Goal: Task Accomplishment & Management: Use online tool/utility

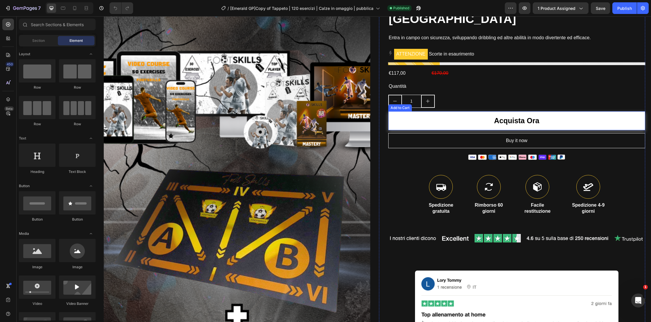
click at [463, 120] on button "Acquista Ora" at bounding box center [516, 120] width 257 height 19
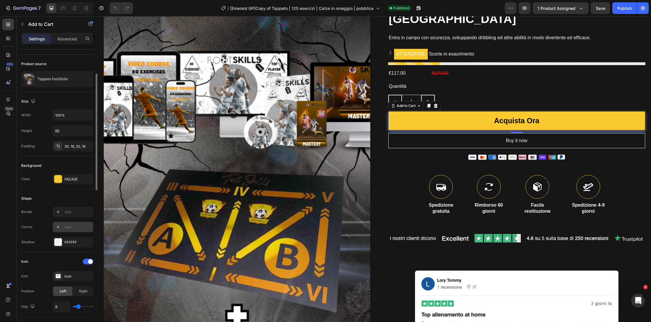
scroll to position [43, 0]
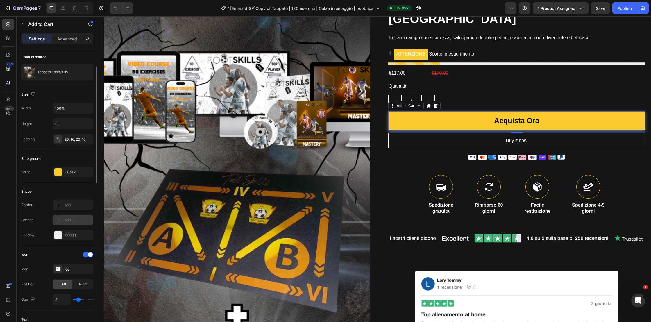
click at [57, 222] on icon at bounding box center [58, 220] width 5 height 5
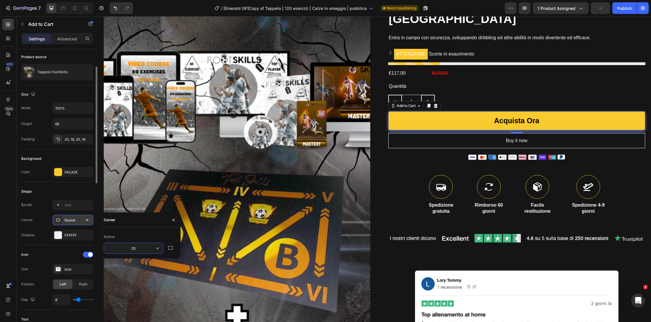
type input "200"
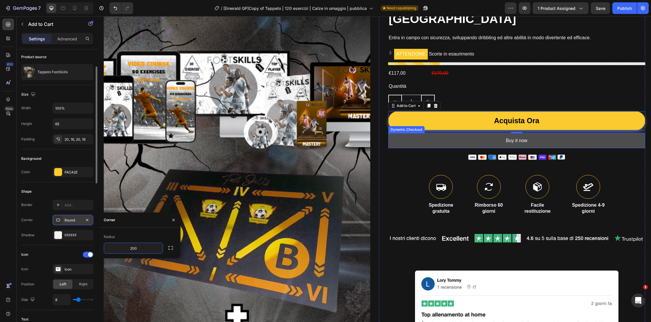
click at [442, 140] on button "Buy it now" at bounding box center [516, 140] width 257 height 15
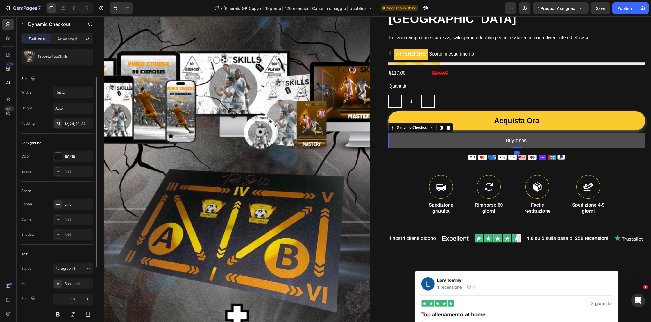
scroll to position [0, 0]
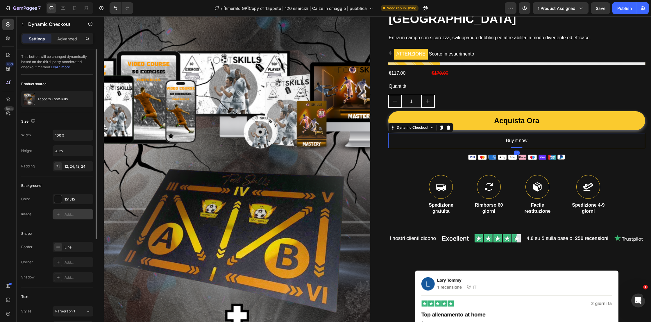
click at [71, 215] on div "Add..." at bounding box center [78, 214] width 27 height 5
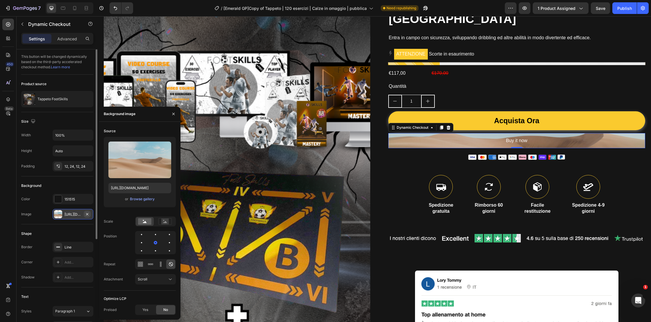
click at [88, 213] on icon "button" at bounding box center [87, 214] width 2 height 2
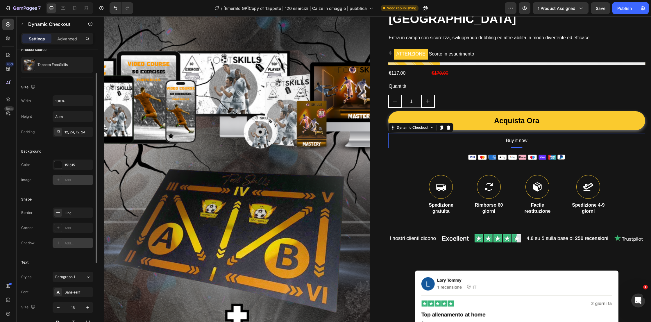
scroll to position [35, 0]
click at [72, 230] on div "Add..." at bounding box center [78, 227] width 27 height 5
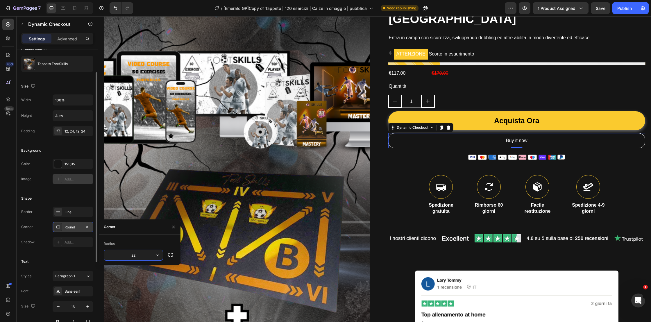
type input "222"
click at [451, 225] on img at bounding box center [516, 238] width 257 height 46
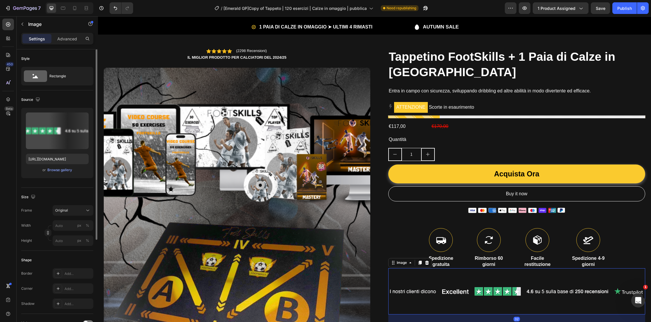
scroll to position [8, 0]
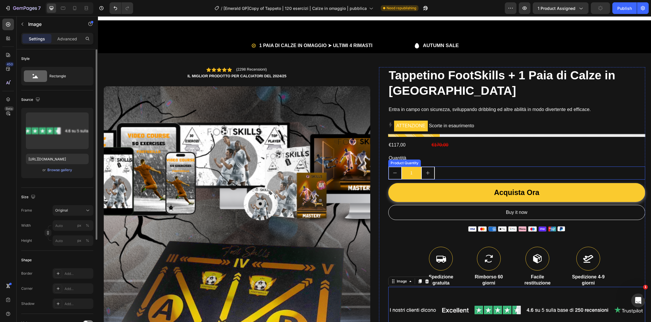
click at [412, 169] on input "1" at bounding box center [412, 173] width 20 height 13
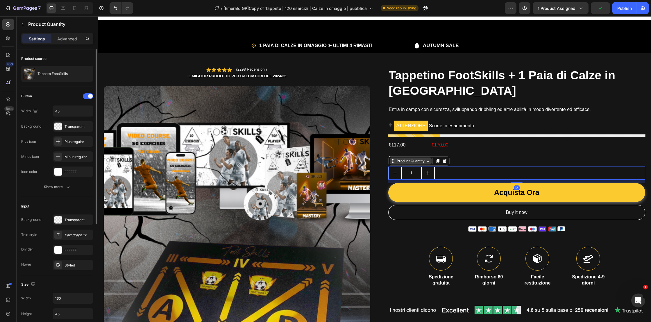
click at [414, 162] on div "Product Quantity" at bounding box center [411, 160] width 30 height 5
click at [417, 173] on input "1" at bounding box center [412, 173] width 20 height 13
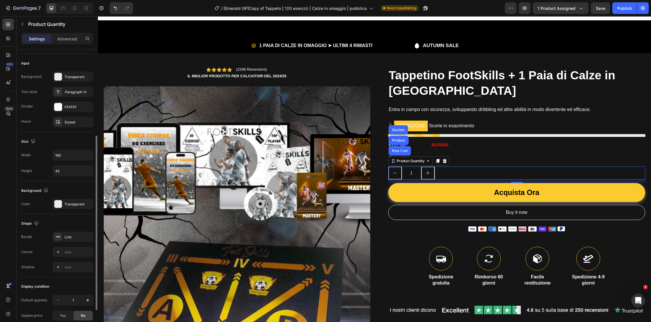
scroll to position [144, 0]
click at [72, 253] on div "Add..." at bounding box center [78, 251] width 27 height 5
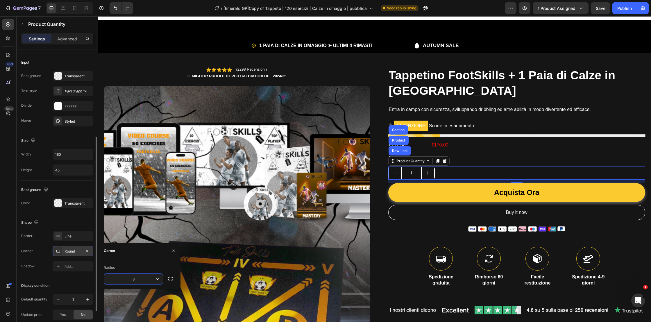
scroll to position [144, 0]
type input "10"
click at [59, 253] on div at bounding box center [58, 251] width 8 height 8
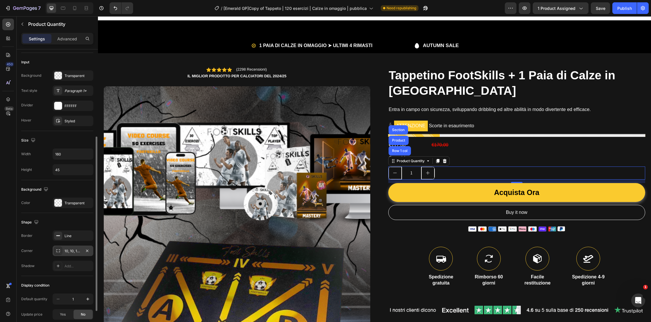
click at [59, 253] on div at bounding box center [58, 251] width 8 height 8
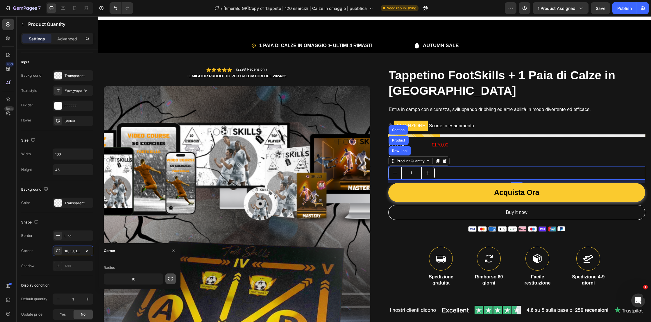
click at [169, 280] on icon "button" at bounding box center [171, 279] width 6 height 6
click at [149, 279] on input "10" at bounding box center [149, 279] width 28 height 10
type input "2"
type input "10"
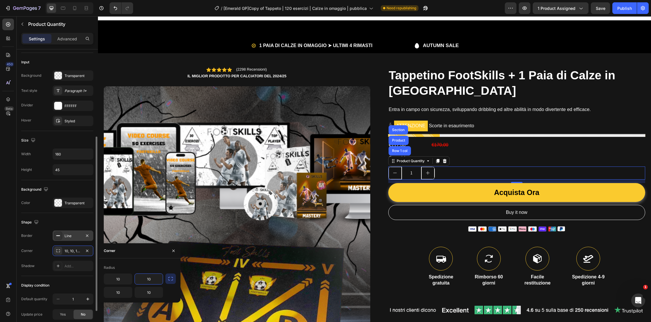
click at [69, 238] on div "Line" at bounding box center [73, 236] width 41 height 10
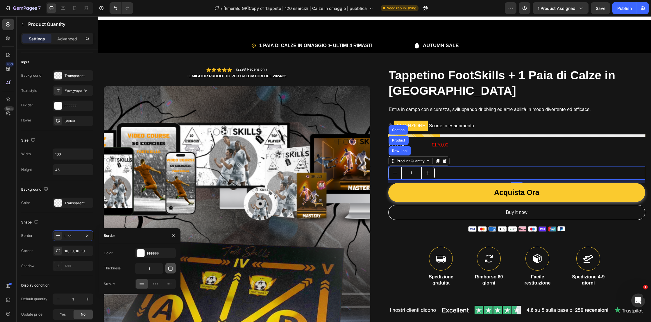
click at [172, 269] on icon "button" at bounding box center [171, 268] width 6 height 6
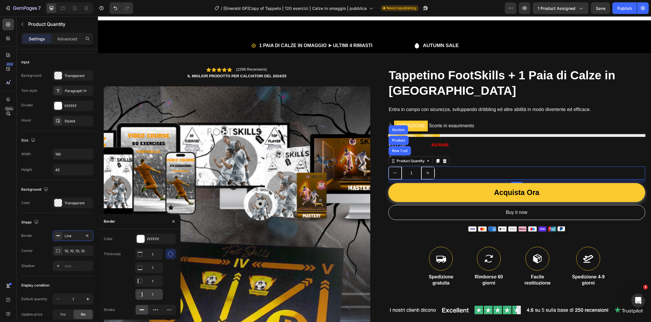
click at [159, 296] on input "1" at bounding box center [149, 294] width 27 height 10
click at [148, 281] on input "1" at bounding box center [149, 281] width 27 height 10
click at [155, 295] on input "0" at bounding box center [149, 294] width 27 height 10
type input "1"
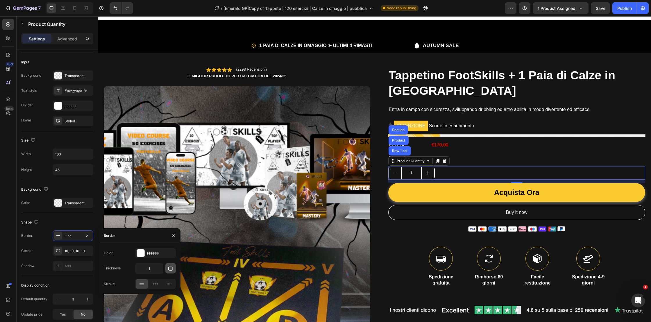
click at [168, 264] on button "button" at bounding box center [170, 268] width 10 height 10
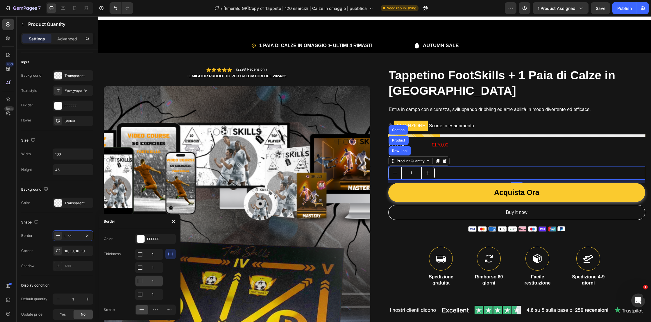
click at [156, 283] on input "1" at bounding box center [149, 281] width 27 height 10
type input "0"
type input "1"
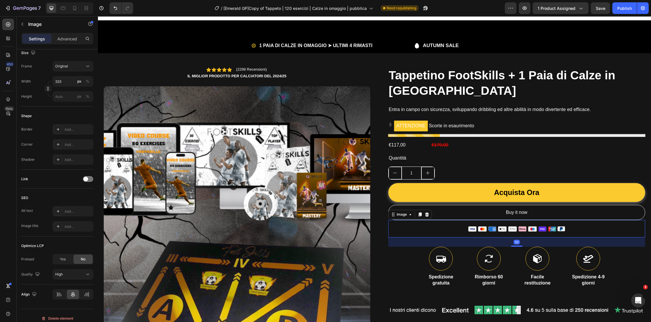
click at [474, 237] on img at bounding box center [516, 228] width 97 height 17
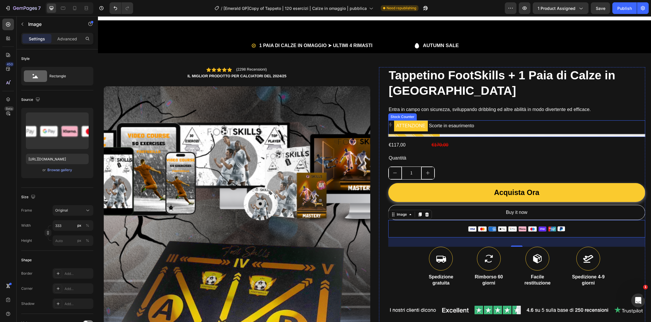
click at [568, 134] on div at bounding box center [516, 135] width 257 height 3
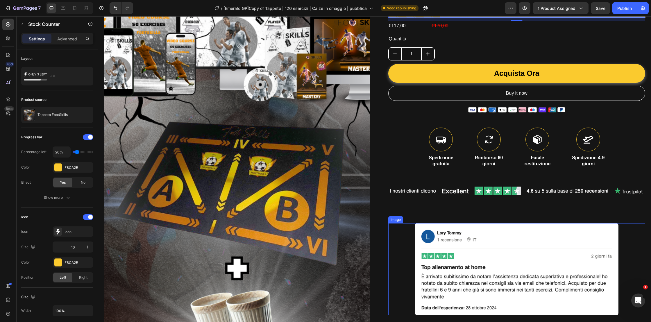
scroll to position [106, 0]
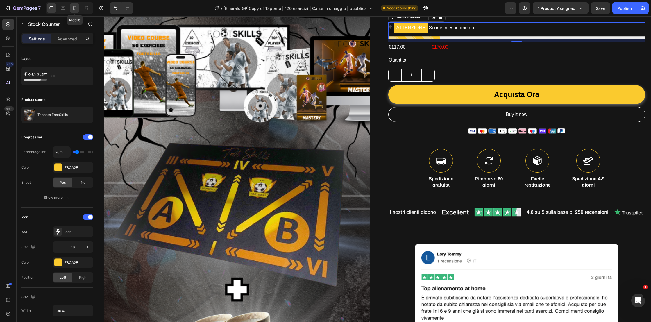
click at [78, 9] on div at bounding box center [74, 7] width 9 height 9
type input "14"
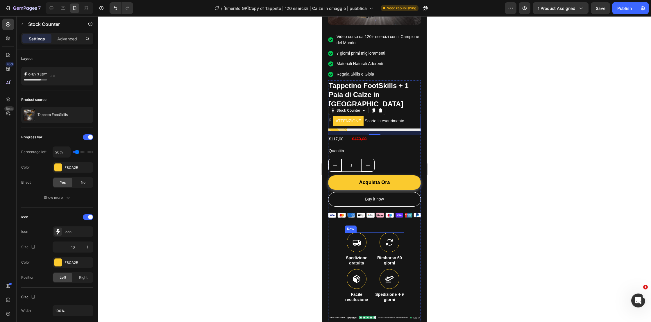
scroll to position [223, 0]
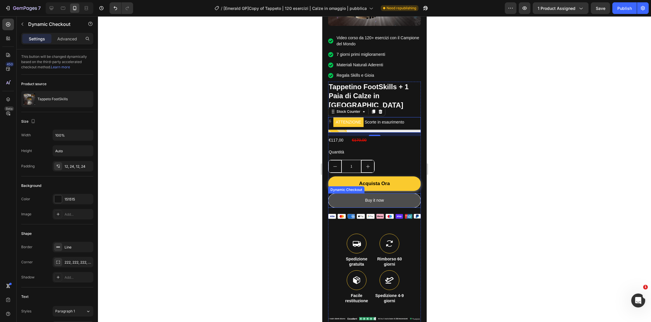
click at [385, 196] on button "Buy it now" at bounding box center [374, 200] width 93 height 14
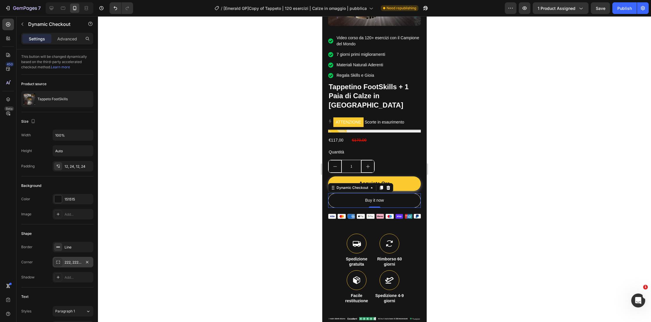
click at [56, 262] on icon at bounding box center [58, 262] width 5 height 5
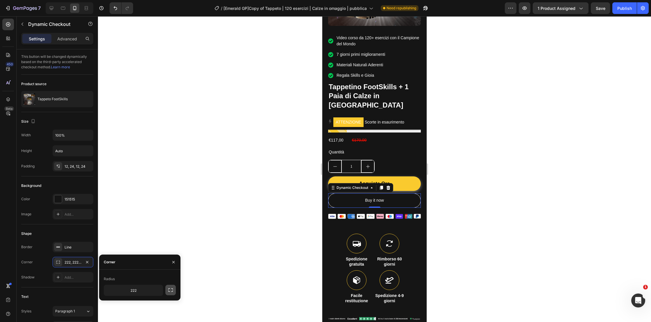
click at [173, 290] on icon "button" at bounding box center [171, 290] width 6 height 6
click at [173, 259] on button "button" at bounding box center [173, 262] width 9 height 9
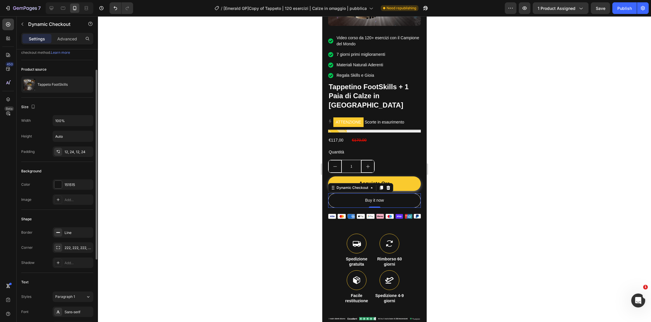
scroll to position [0, 0]
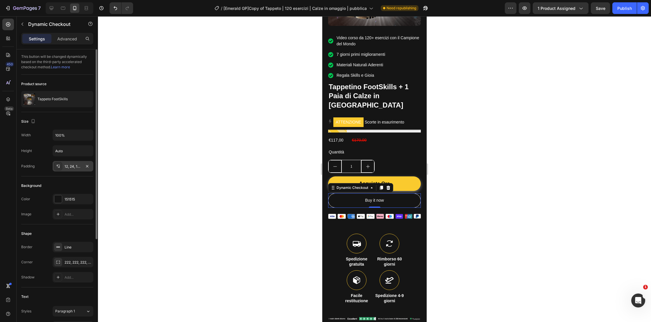
click at [72, 165] on div "12, 24, 12, 24" at bounding box center [73, 166] width 17 height 5
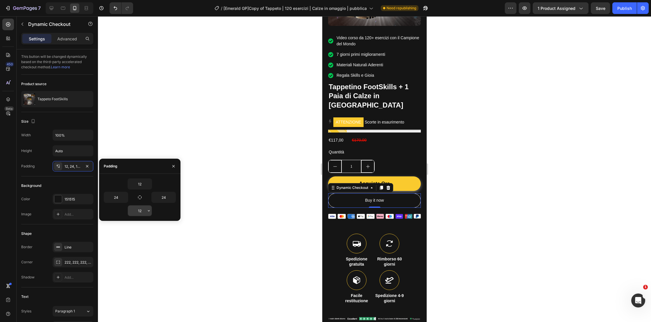
click at [144, 212] on input "12" at bounding box center [140, 211] width 24 height 10
type input "8"
click at [141, 184] on input "8" at bounding box center [140, 184] width 24 height 10
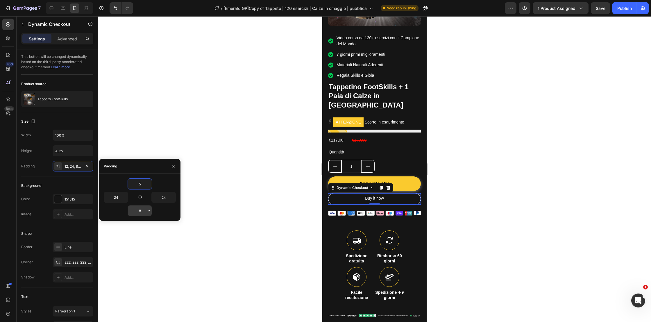
type input "5"
click at [141, 211] on input "8" at bounding box center [140, 211] width 24 height 10
type input "5"
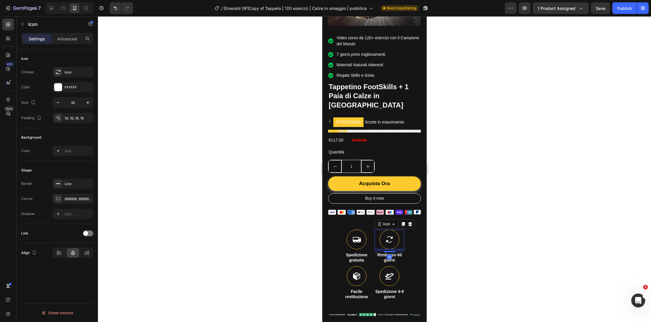
click at [384, 230] on div at bounding box center [390, 240] width 20 height 20
click at [494, 238] on div at bounding box center [374, 169] width 553 height 306
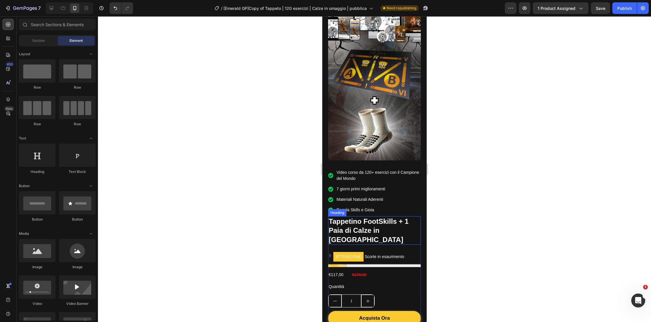
scroll to position [115, 0]
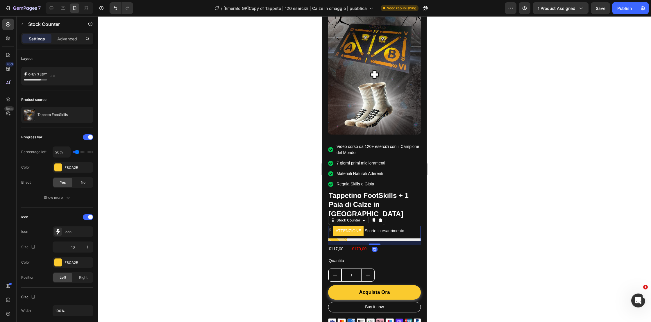
click at [329, 228] on icon at bounding box center [330, 230] width 3 height 4
click at [67, 262] on div "FBCA2E" at bounding box center [73, 262] width 17 height 5
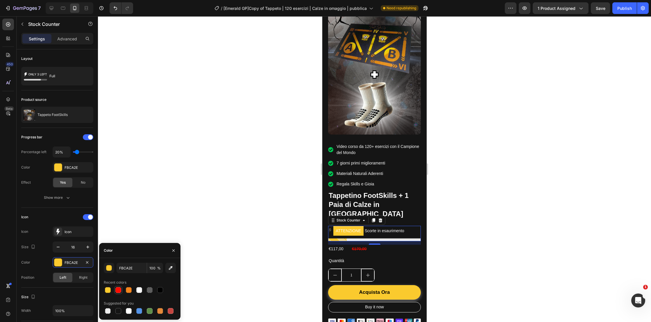
click at [115, 288] on div at bounding box center [118, 290] width 6 height 6
drag, startPoint x: 125, startPoint y: 289, endPoint x: 128, endPoint y: 289, distance: 3.2
click at [126, 289] on div at bounding box center [129, 290] width 8 height 8
drag, startPoint x: 132, startPoint y: 290, endPoint x: 139, endPoint y: 290, distance: 7.6
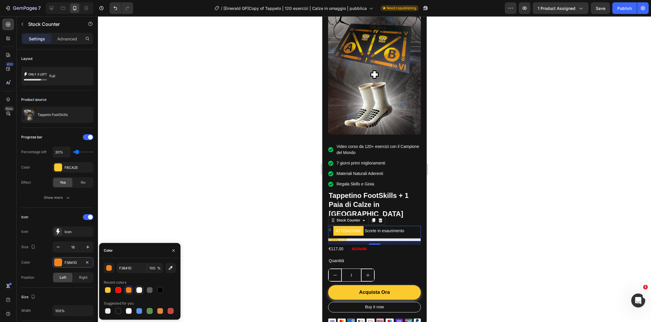
click at [132, 290] on div at bounding box center [129, 290] width 8 height 8
drag, startPoint x: 139, startPoint y: 290, endPoint x: 149, endPoint y: 290, distance: 9.3
click at [140, 290] on div at bounding box center [139, 290] width 6 height 6
click at [163, 289] on div at bounding box center [160, 290] width 7 height 7
type input "000000"
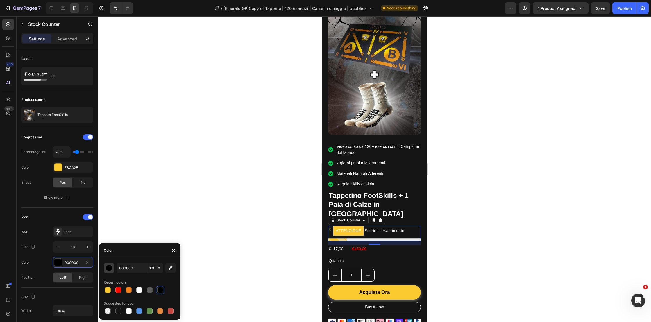
click at [106, 268] on button "button" at bounding box center [109, 268] width 10 height 10
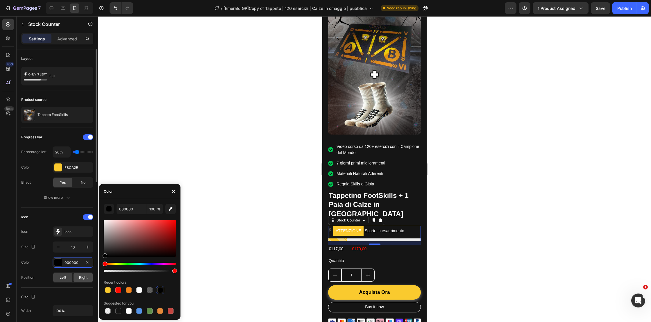
click at [77, 280] on div "Right" at bounding box center [83, 277] width 19 height 9
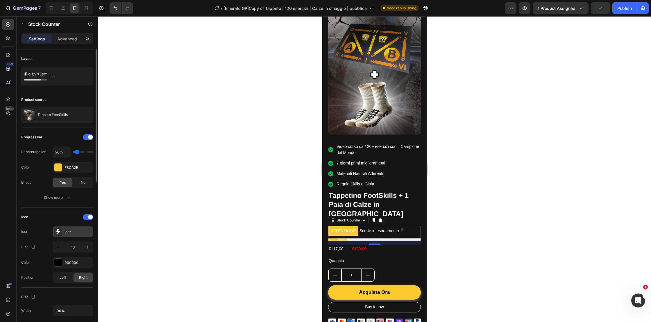
click at [63, 236] on div "Icon" at bounding box center [73, 232] width 41 height 10
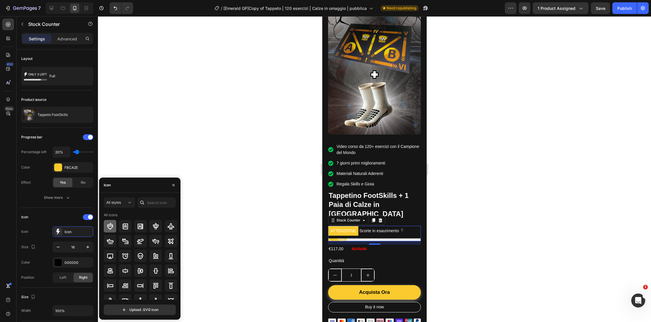
click at [109, 227] on icon at bounding box center [110, 226] width 7 height 7
click at [152, 202] on input "text" at bounding box center [157, 202] width 38 height 10
type input "flash"
click at [157, 227] on icon at bounding box center [155, 226] width 5 height 7
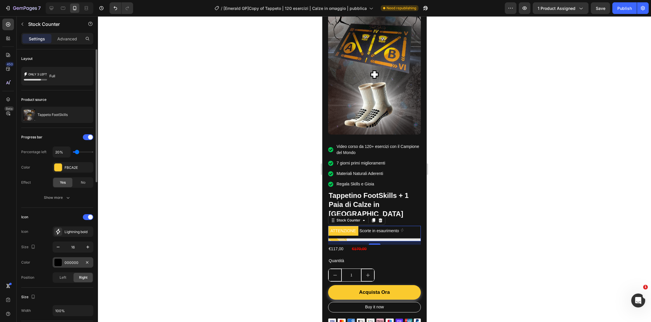
click at [62, 262] on div "000000" at bounding box center [73, 262] width 41 height 10
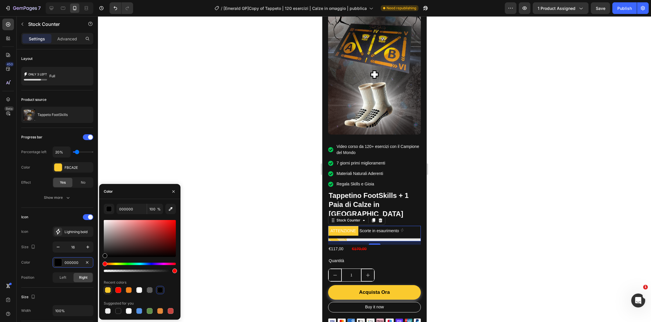
click at [109, 287] on div at bounding box center [108, 290] width 6 height 6
type input "FACA2E"
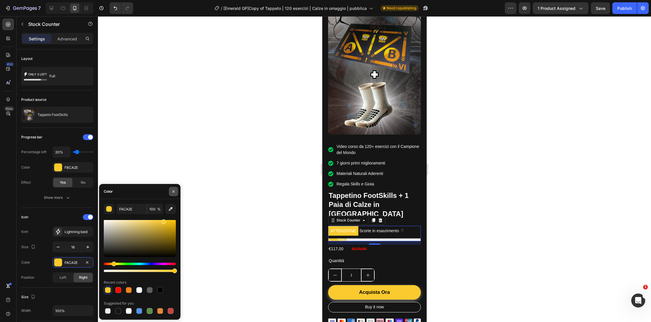
click at [175, 189] on icon "button" at bounding box center [173, 191] width 5 height 5
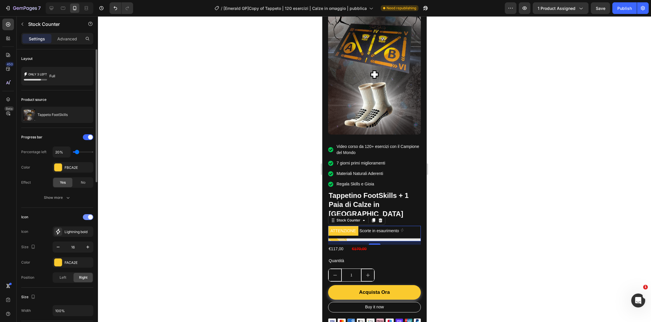
click at [92, 216] on div at bounding box center [88, 217] width 10 height 6
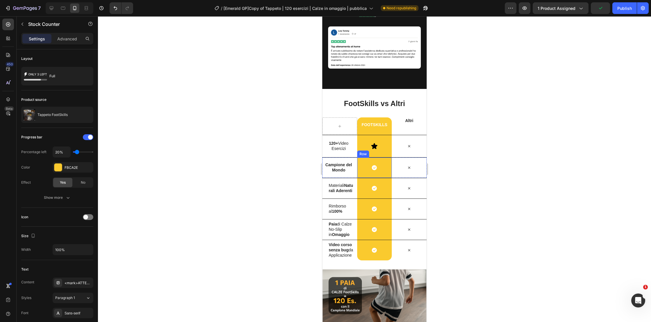
scroll to position [524, 0]
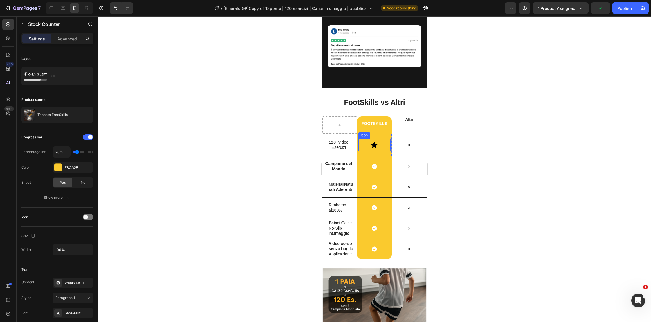
click at [373, 142] on icon at bounding box center [374, 145] width 7 height 7
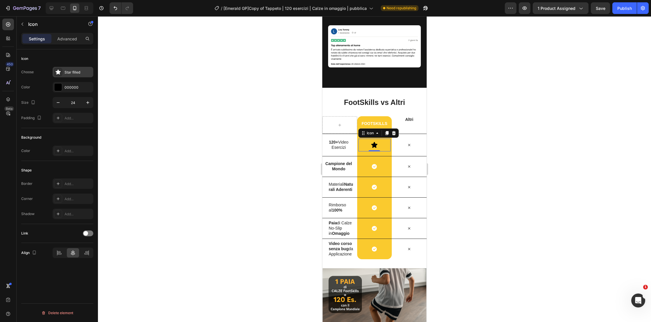
click at [71, 70] on div "Star filled" at bounding box center [78, 72] width 27 height 5
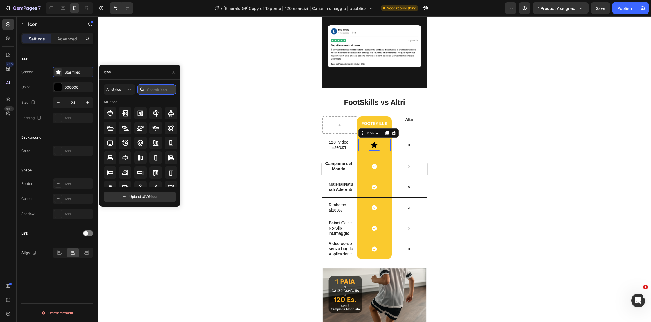
click at [149, 90] on input "text" at bounding box center [157, 89] width 38 height 10
type input "right"
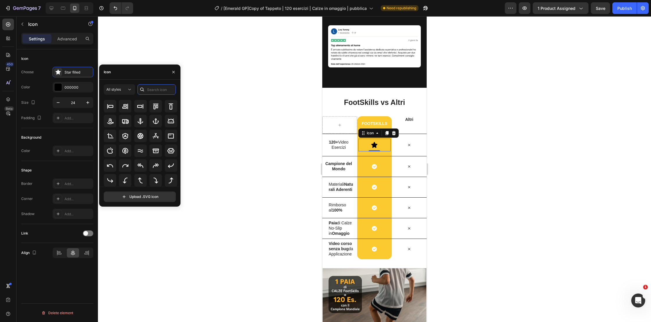
scroll to position [0, 0]
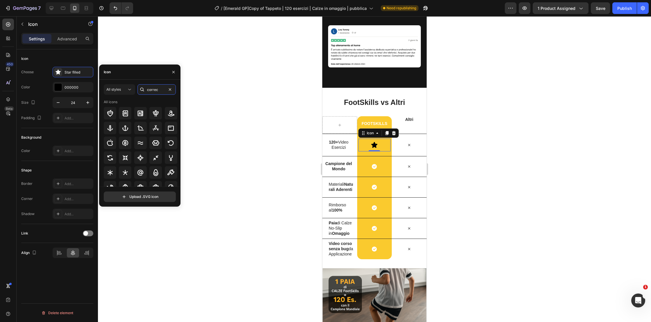
type input "correct"
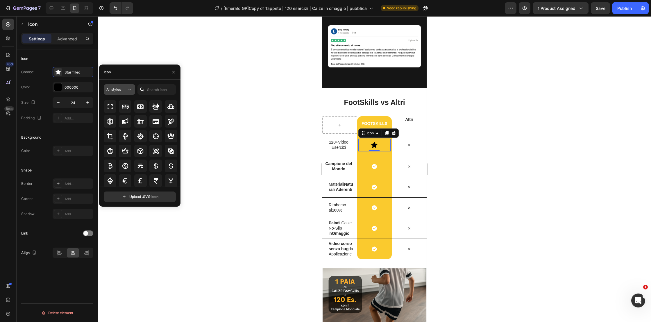
click at [129, 86] on button "All styles" at bounding box center [119, 89] width 31 height 10
click at [116, 150] on p "Filled" at bounding box center [113, 148] width 33 height 6
click at [123, 86] on button "Filled" at bounding box center [119, 89] width 31 height 10
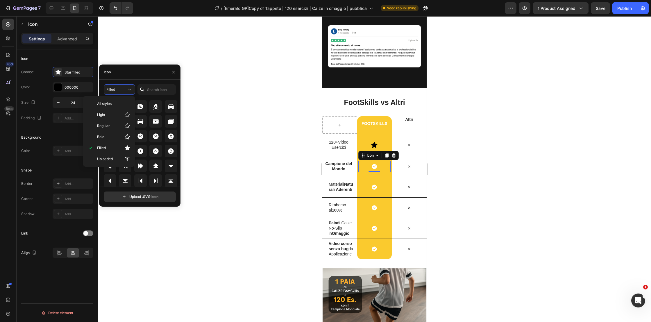
click at [374, 164] on icon at bounding box center [374, 166] width 5 height 5
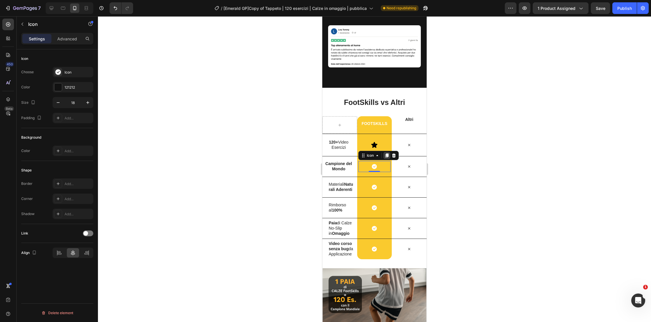
click at [387, 154] on icon at bounding box center [386, 156] width 3 height 4
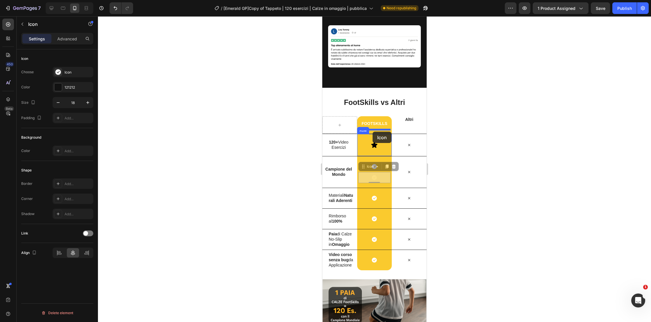
drag, startPoint x: 372, startPoint y: 159, endPoint x: 373, endPoint y: 132, distance: 27.1
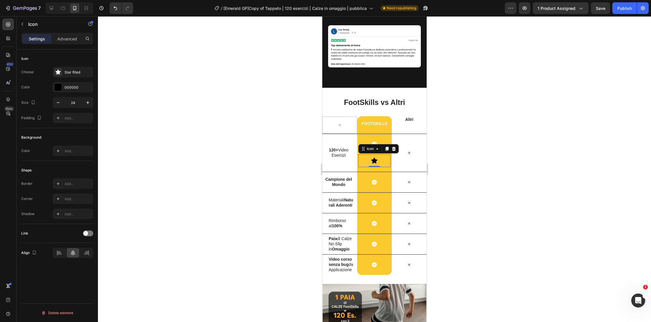
click at [375, 158] on icon at bounding box center [375, 161] width 6 height 6
click at [393, 147] on icon at bounding box center [394, 149] width 5 height 5
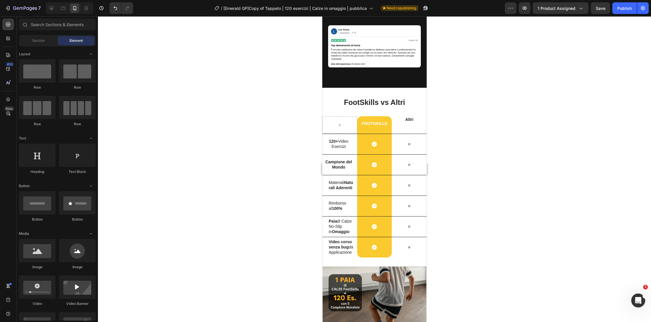
click at [476, 168] on div at bounding box center [374, 169] width 553 height 306
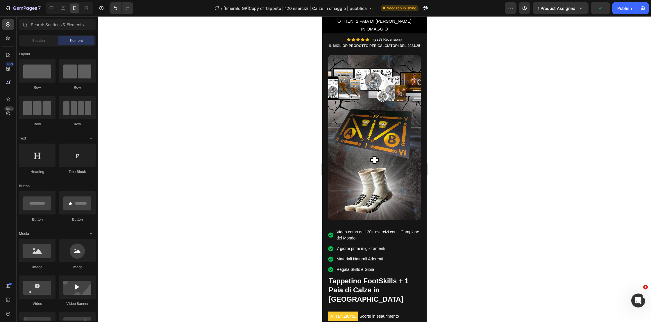
scroll to position [0, 0]
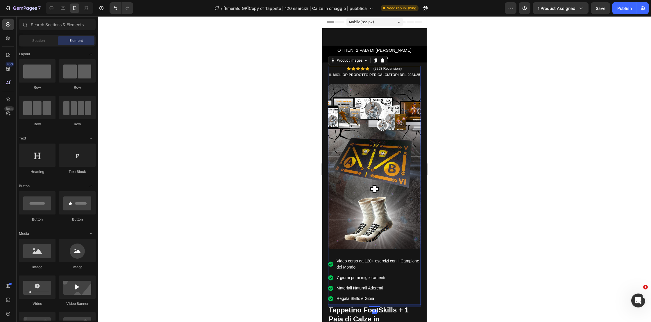
click at [381, 178] on img at bounding box center [374, 166] width 93 height 165
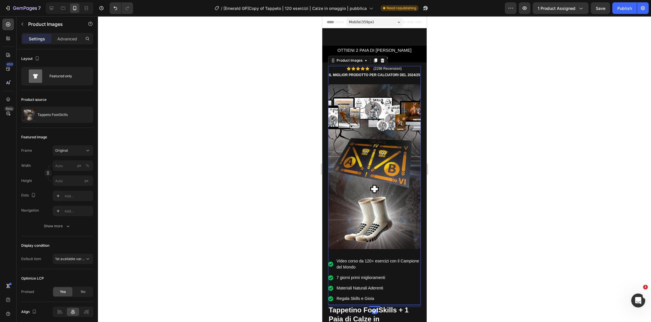
click at [398, 137] on img at bounding box center [374, 166] width 93 height 165
click at [78, 153] on div "Original" at bounding box center [69, 150] width 28 height 5
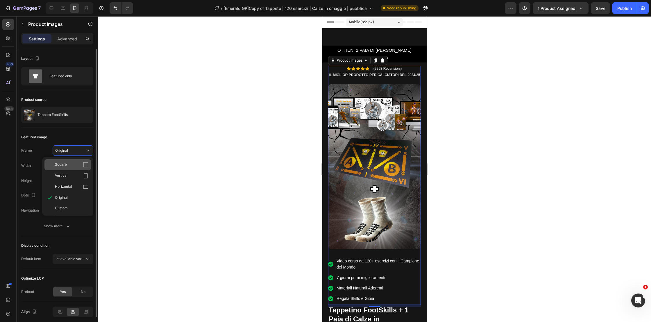
click at [74, 165] on div "Square" at bounding box center [72, 165] width 34 height 6
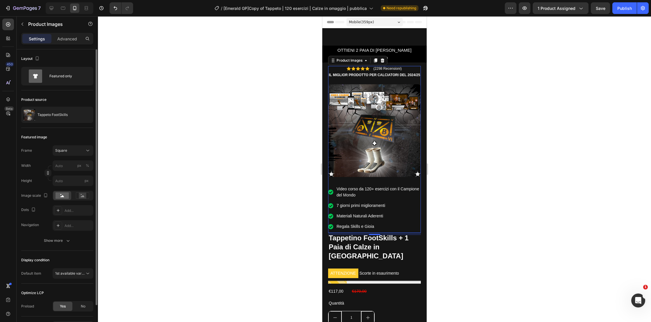
click at [473, 171] on div at bounding box center [374, 169] width 553 height 306
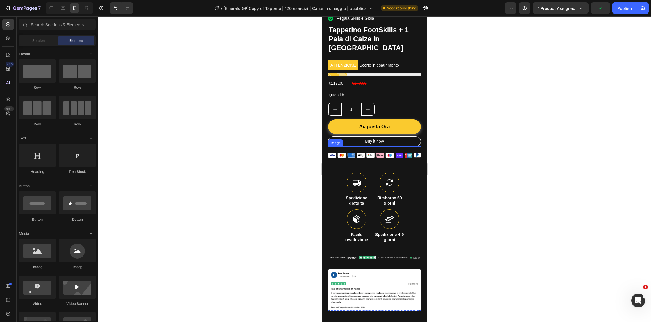
scroll to position [209, 0]
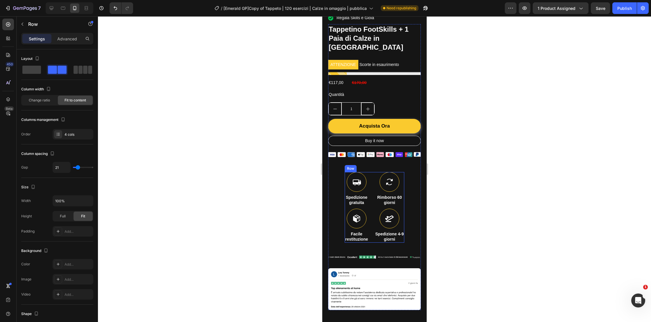
click at [375, 197] on div "Icon Rimborso 60 giorni Text Block" at bounding box center [390, 190] width 30 height 37
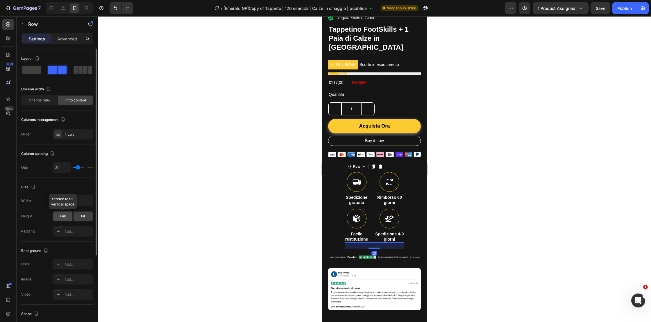
click at [62, 215] on span "Full" at bounding box center [63, 216] width 6 height 5
click at [92, 215] on div "Fit" at bounding box center [83, 216] width 19 height 9
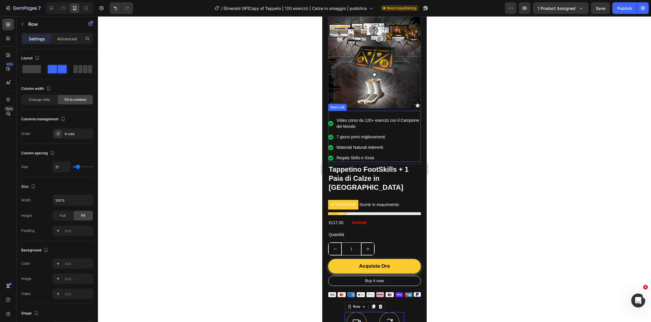
scroll to position [0, 0]
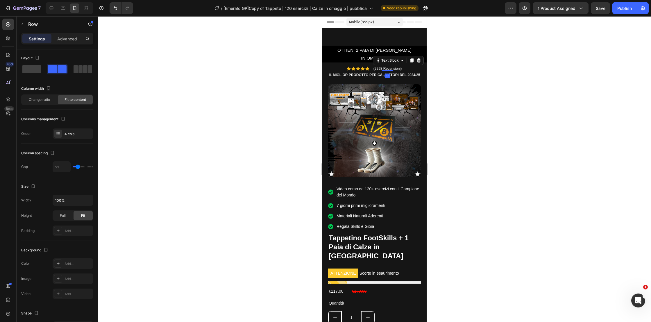
click at [378, 69] on p "(2298 Recensioni)" at bounding box center [388, 69] width 28 height 4
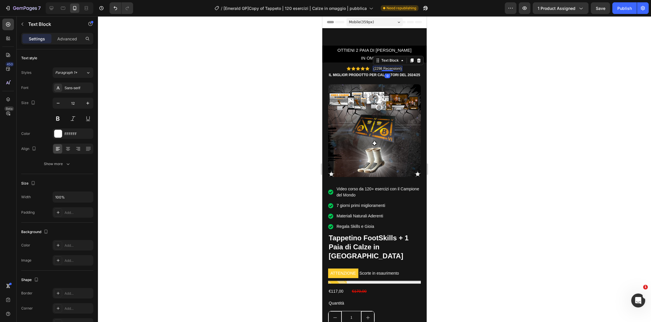
click at [378, 69] on p "(2298 Recensioni)" at bounding box center [388, 69] width 28 height 4
click at [412, 76] on p "Il miglior prodotto per calciatori del 2024/25" at bounding box center [375, 75] width 92 height 5
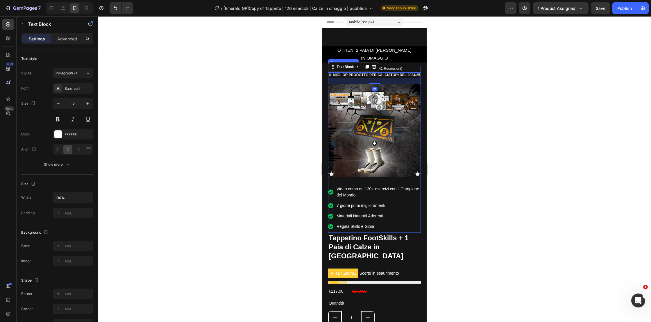
click at [404, 147] on img at bounding box center [374, 130] width 93 height 93
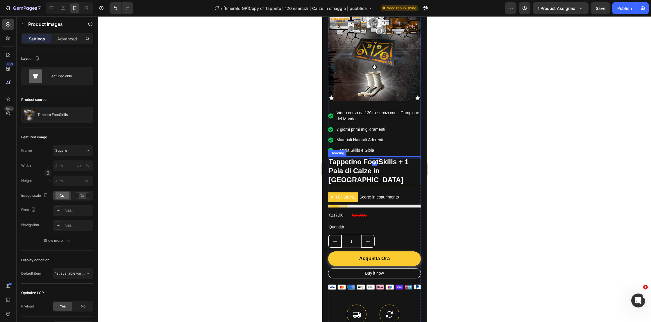
click at [402, 170] on h2 "Tappetino FootSkills + 1 Paia di Calze in [GEOGRAPHIC_DATA]" at bounding box center [374, 171] width 93 height 28
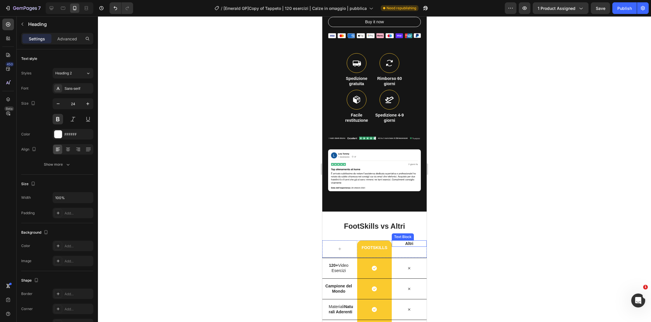
scroll to position [323, 0]
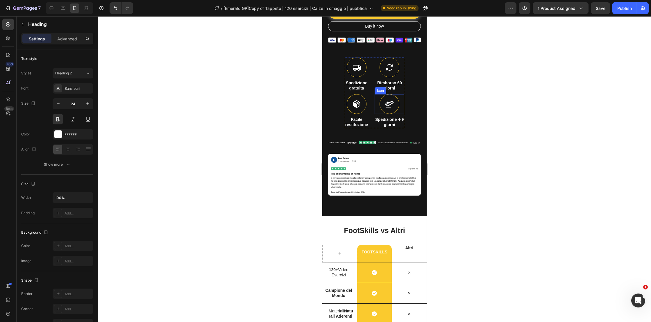
click at [379, 87] on div "Icon" at bounding box center [381, 90] width 12 height 7
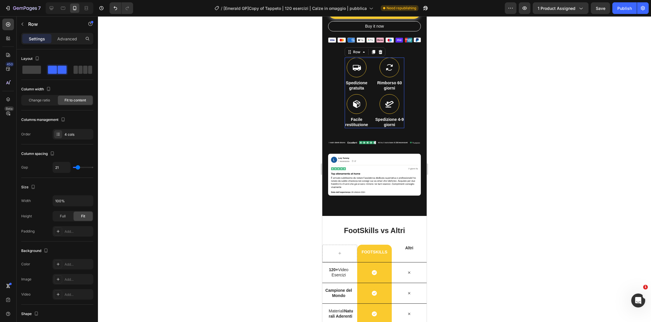
click at [370, 82] on div "Icon Spedizione gratuita Text Block Icon Rimborso 60 giorni Text Block Icon Fac…" at bounding box center [375, 93] width 60 height 71
type input "17"
type input "18"
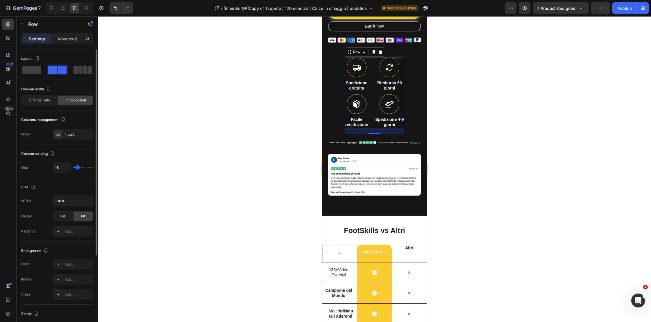
type input "19"
type input "21"
type input "22"
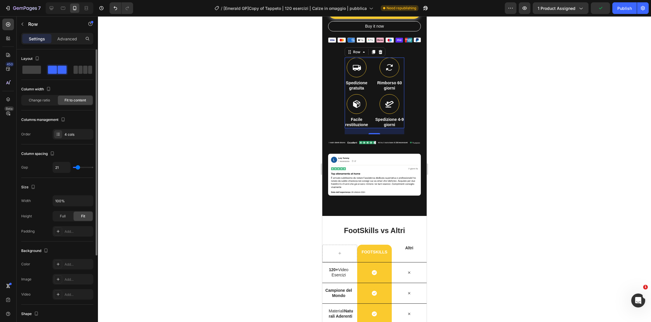
type input "22"
type input "24"
type input "25"
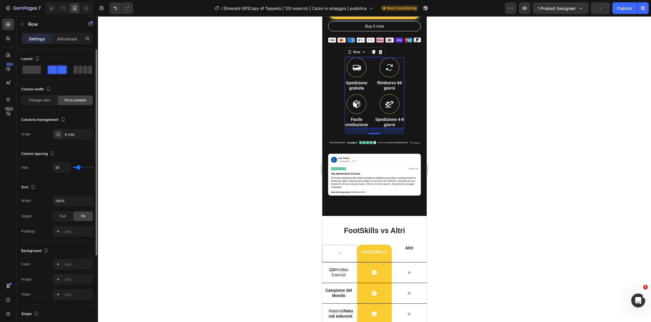
type input "27"
type input "28"
type input "29"
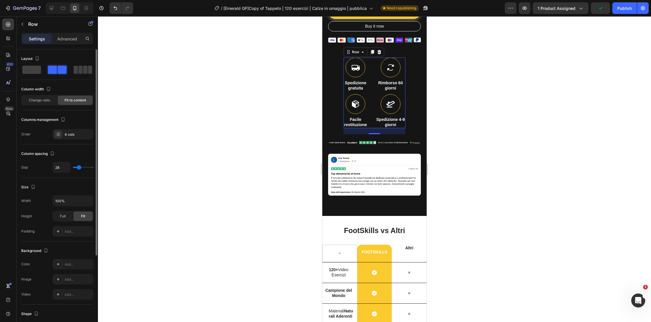
type input "29"
type input "30"
type input "31"
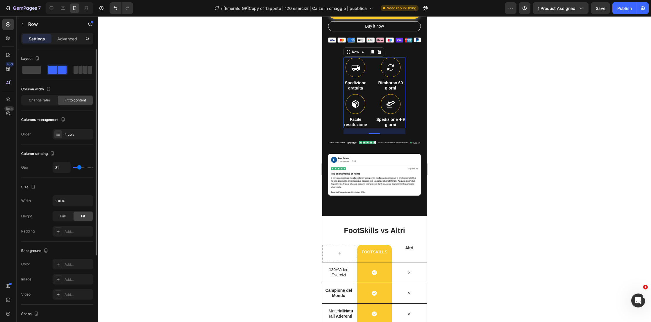
type input "33"
type input "34"
type input "35"
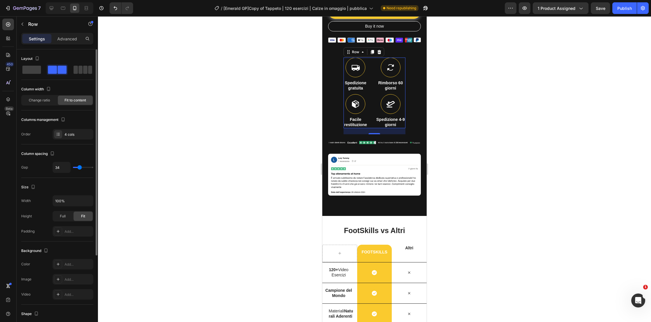
type input "35"
type input "36"
type input "37"
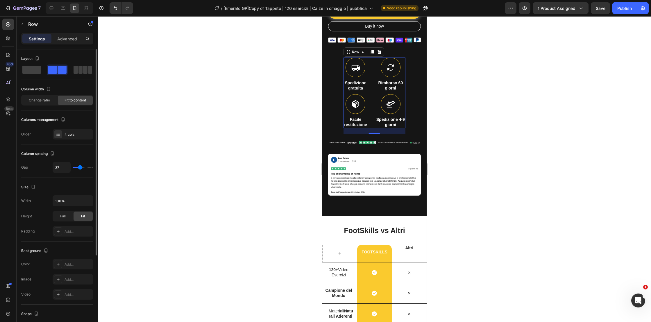
type input "39"
type input "40"
type input "41"
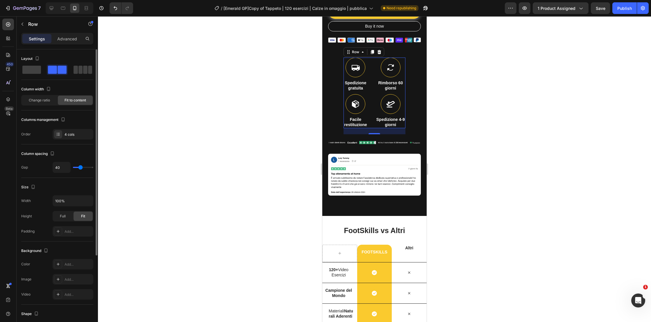
type input "41"
type input "42"
type input "43"
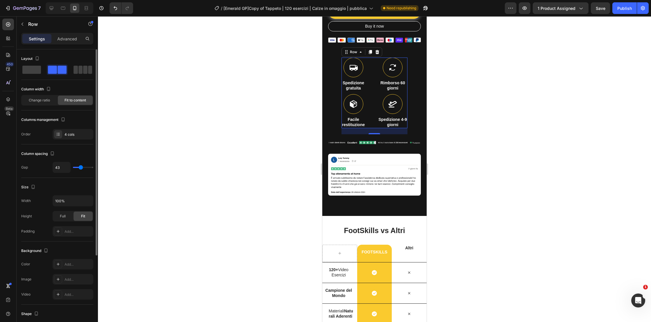
type input "44"
type input "45"
type input "46"
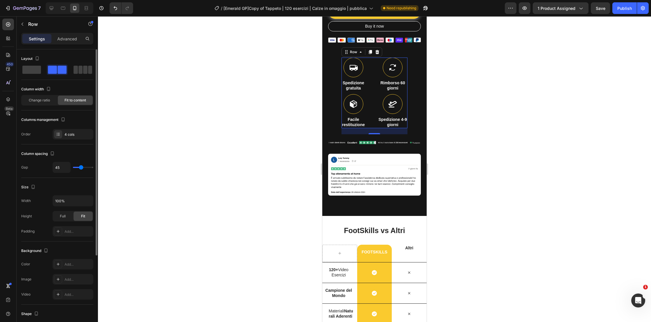
type input "46"
type input "47"
type input "48"
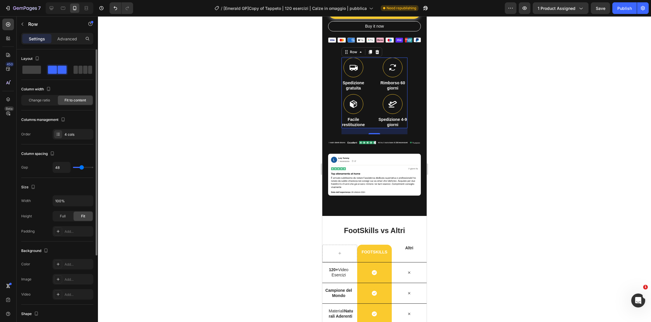
type input "49"
type input "50"
type input "51"
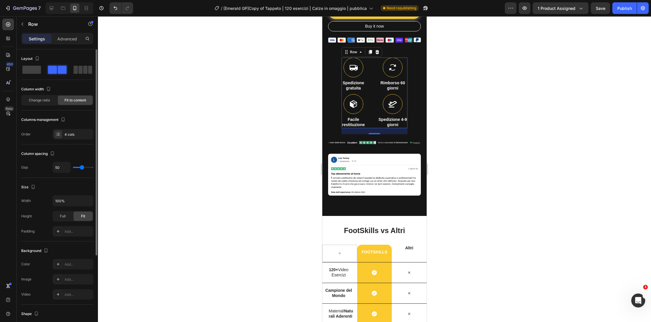
type input "51"
type input "52"
type input "53"
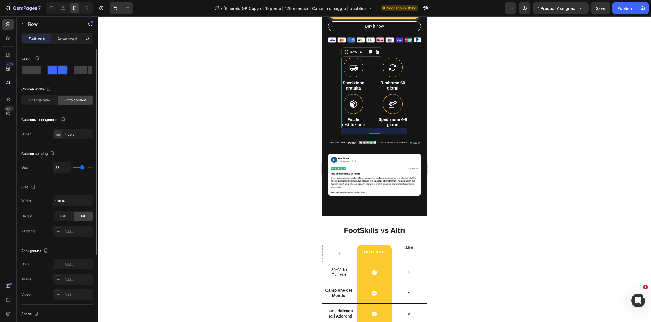
type input "54"
type input "55"
type input "56"
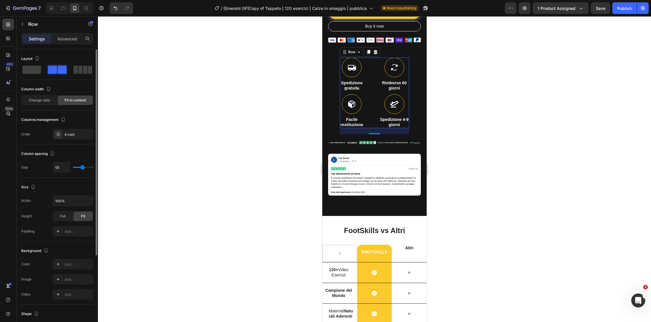
type input "56"
type input "57"
type input "58"
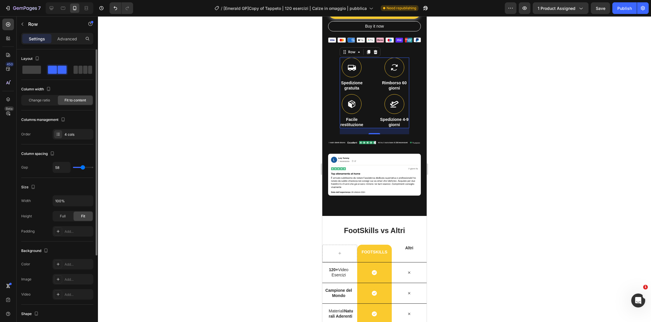
type input "59"
type input "60"
type input "61"
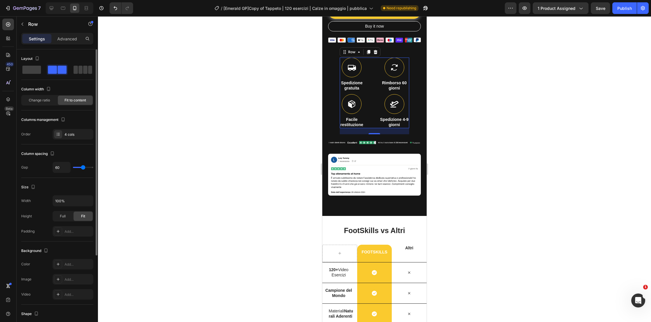
type input "61"
type input "62"
type input "63"
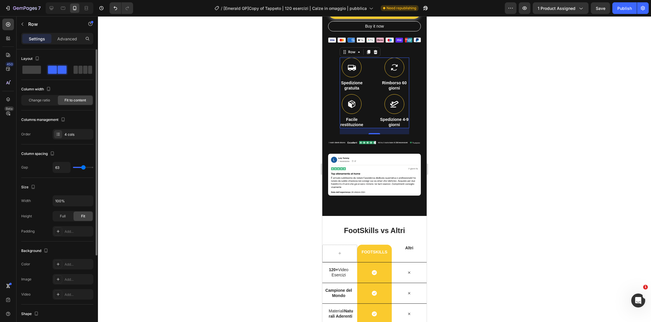
type input "64"
type input "65"
type input "66"
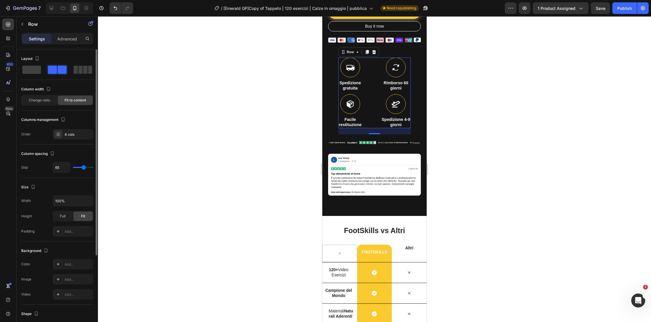
type input "66"
type input "67"
type input "68"
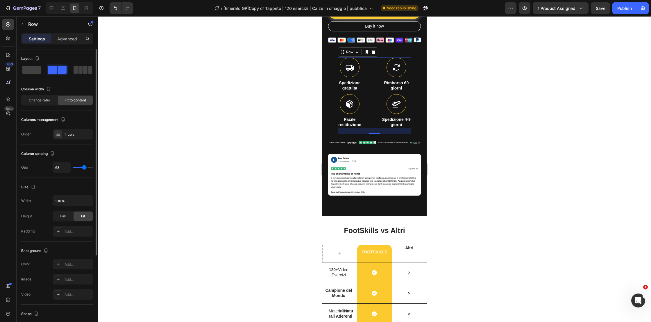
type input "69"
type input "70"
type input "71"
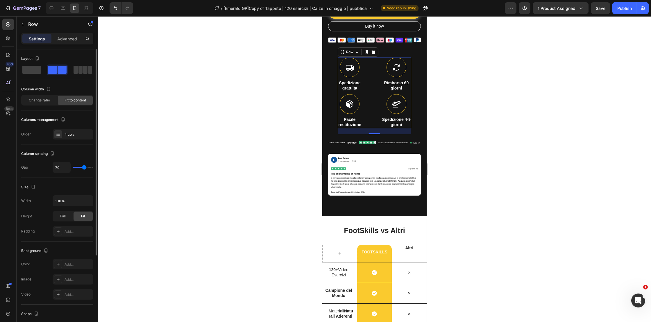
type input "71"
type input "74"
type input "77"
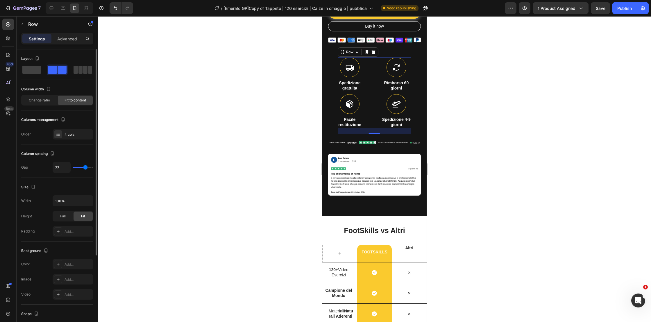
type input "79"
type input "81"
type input "82"
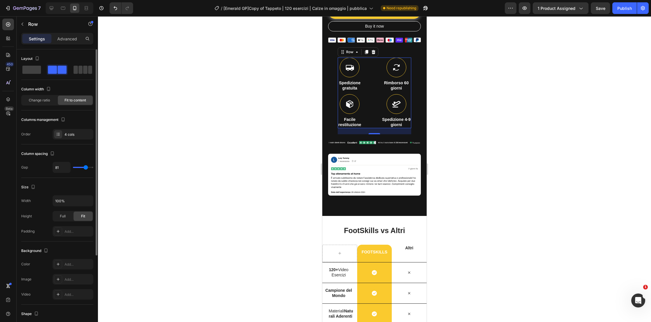
type input "82"
type input "83"
type input "84"
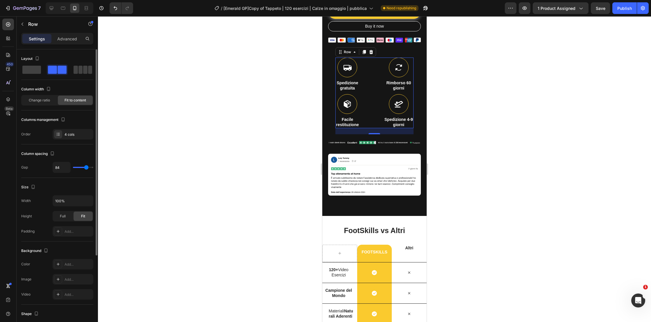
type input "85"
type input "84"
type input "83"
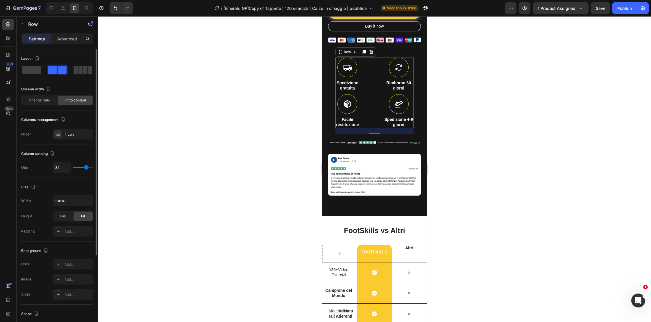
type input "83"
type input "82"
type input "81"
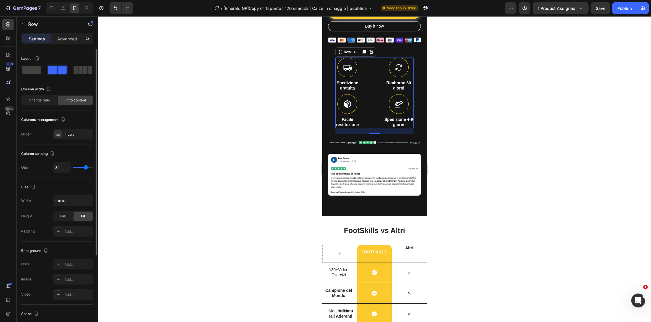
type input "80"
type input "79"
drag, startPoint x: 77, startPoint y: 169, endPoint x: 85, endPoint y: 168, distance: 8.5
type input "79"
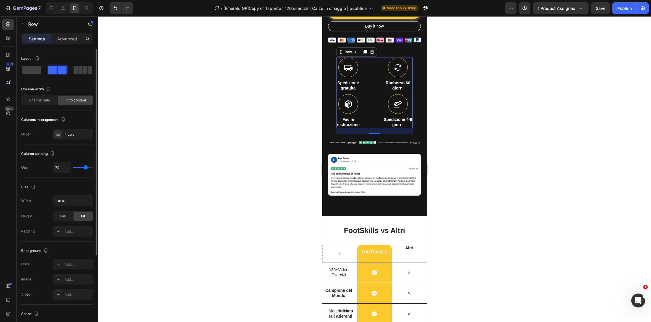
click at [85, 168] on input "range" at bounding box center [83, 167] width 20 height 1
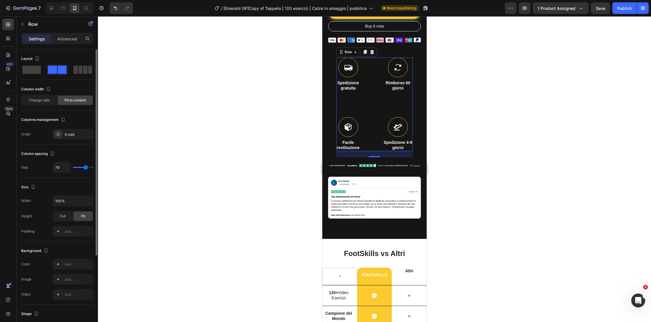
type input "78"
type input "73"
type input "67"
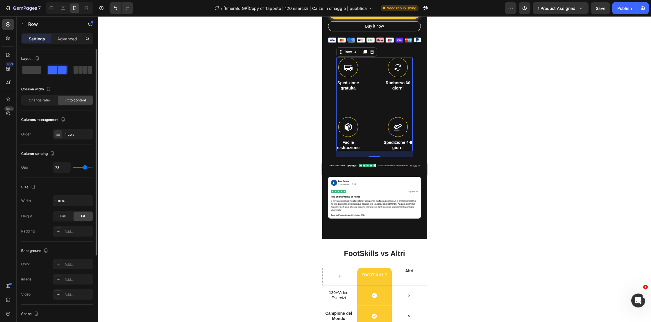
type input "67"
type input "63"
type input "56"
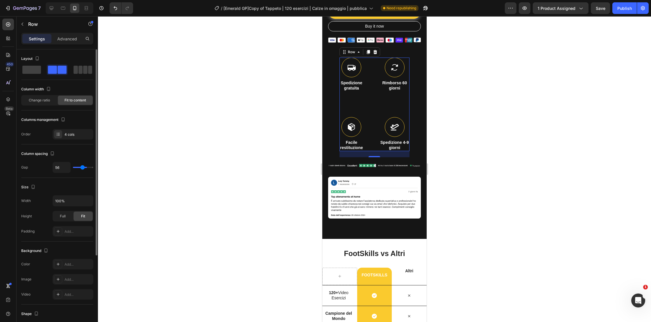
type input "50"
type input "44"
type input "42"
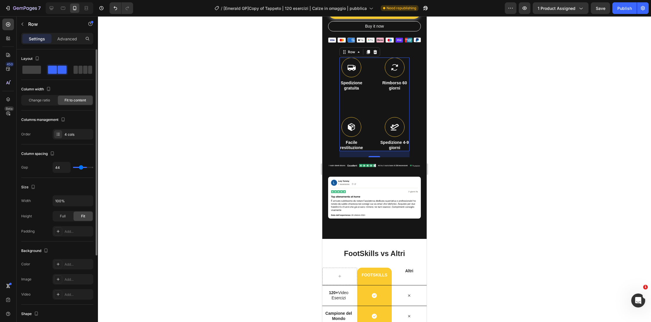
type input "42"
type input "40"
type input "39"
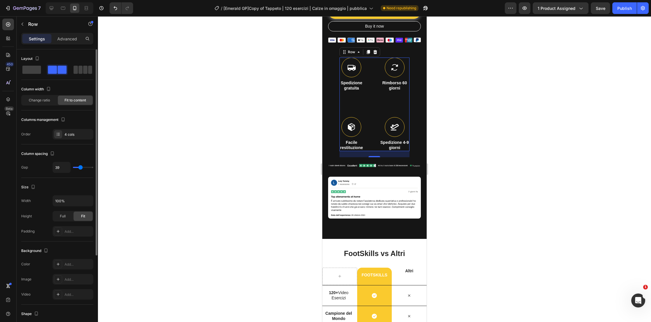
type input "38"
type input "37"
type input "36"
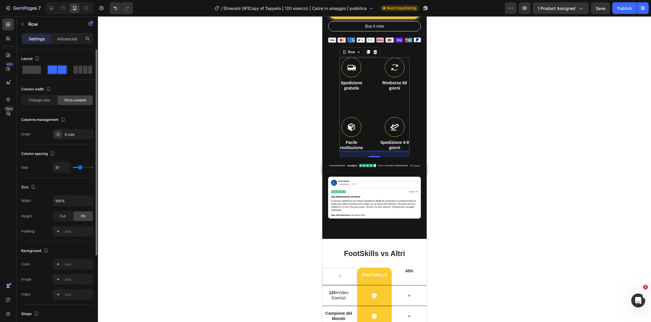
type input "36"
type input "35"
type input "34"
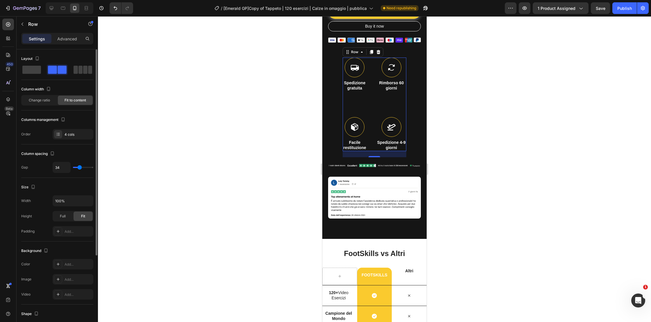
click at [80, 167] on input "range" at bounding box center [83, 167] width 20 height 1
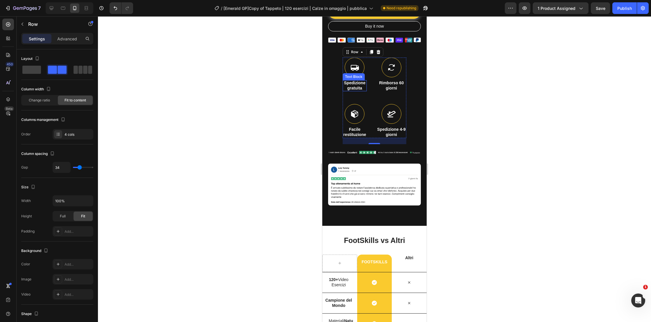
click at [357, 85] on p "gratuita" at bounding box center [354, 87] width 23 height 5
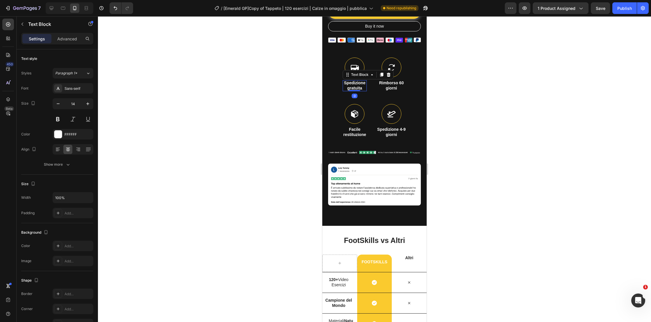
drag, startPoint x: 356, startPoint y: 84, endPoint x: 363, endPoint y: 79, distance: 8.7
click at [355, 80] on div "Spedizione gratuita Text Block 0" at bounding box center [355, 85] width 24 height 11
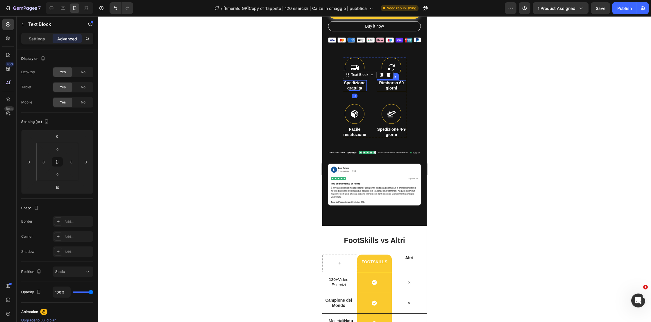
click at [392, 85] on p "giorni" at bounding box center [391, 87] width 28 height 5
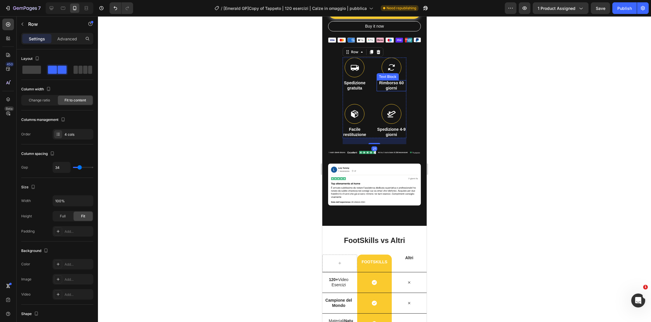
click at [391, 85] on p "giorni" at bounding box center [391, 87] width 28 height 5
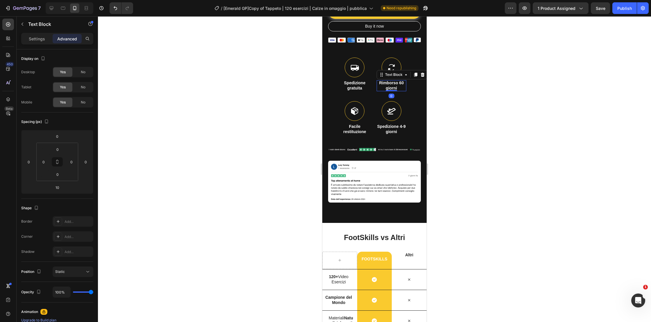
drag, startPoint x: 393, startPoint y: 84, endPoint x: 393, endPoint y: 76, distance: 8.4
click at [393, 80] on div "Rimborso 60 giorni Text Block 0" at bounding box center [392, 85] width 30 height 11
type input "0"
click at [453, 104] on div at bounding box center [374, 169] width 553 height 306
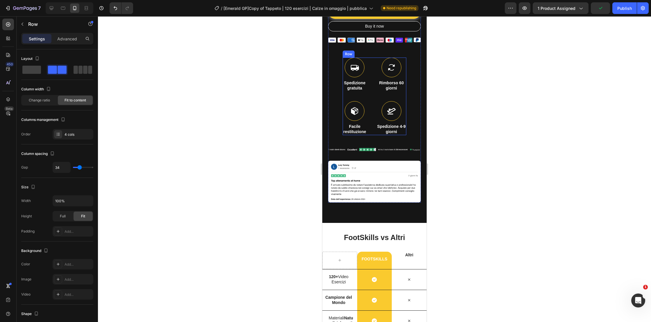
click at [372, 86] on div "Icon Spedizione gratuita Text Block Icon Rimborso 60 giorni Text Block Icon Fac…" at bounding box center [375, 97] width 64 height 78
type input "43"
type input "46"
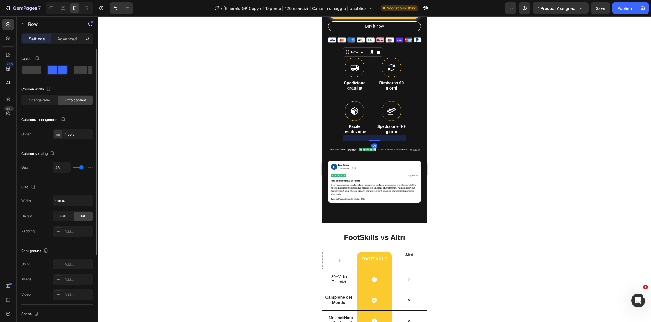
type input "49"
type input "51"
type input "53"
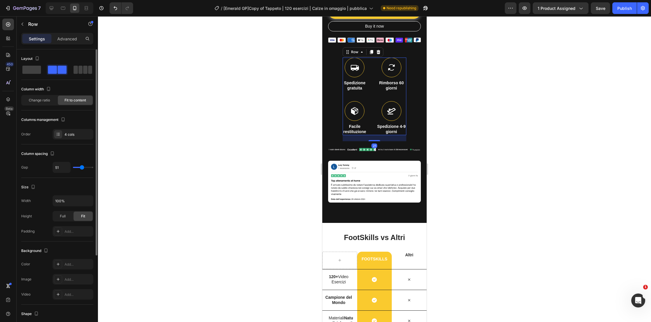
type input "53"
type input "56"
type input "59"
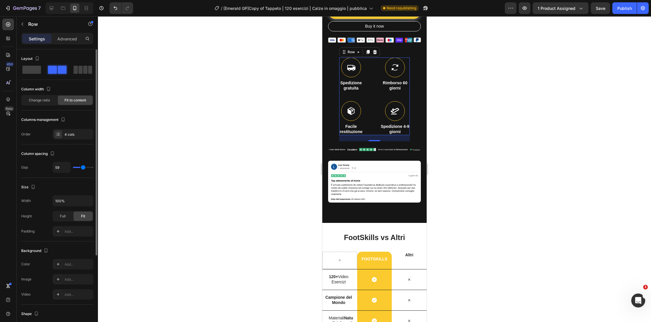
type input "61"
click at [83, 167] on input "range" at bounding box center [83, 167] width 20 height 1
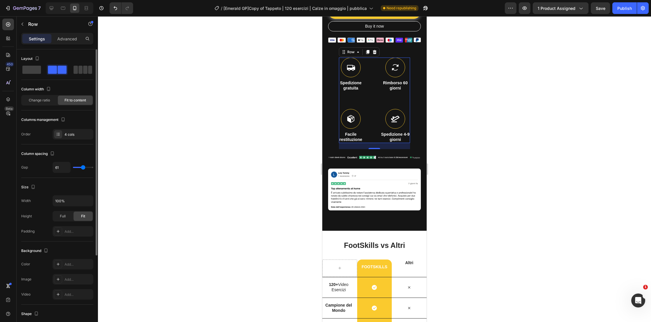
type input "60"
type input "58"
type input "55"
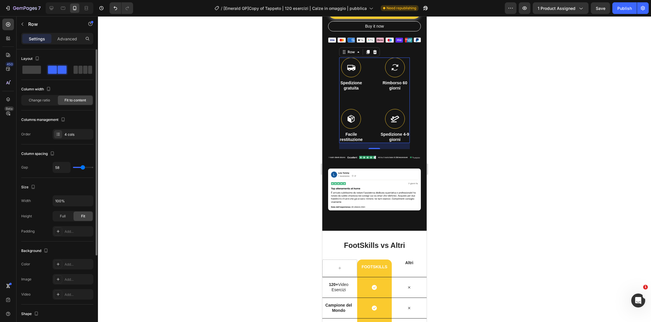
type input "55"
drag, startPoint x: 83, startPoint y: 167, endPoint x: 79, endPoint y: 167, distance: 4.1
click at [79, 167] on input "range" at bounding box center [83, 167] width 20 height 1
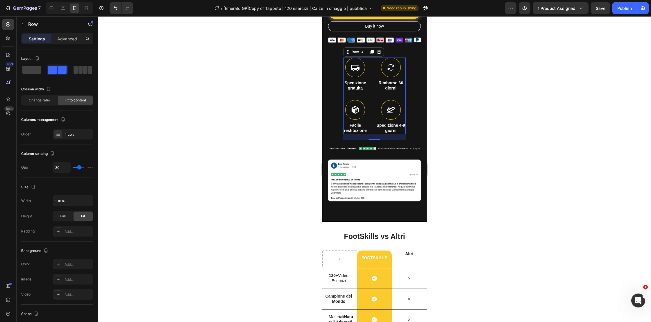
click at [470, 161] on div at bounding box center [374, 169] width 553 height 306
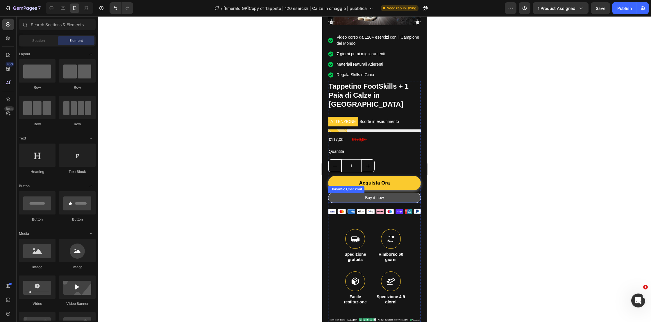
scroll to position [152, 0]
click at [340, 117] on mark "ATTENZIONE" at bounding box center [343, 122] width 30 height 10
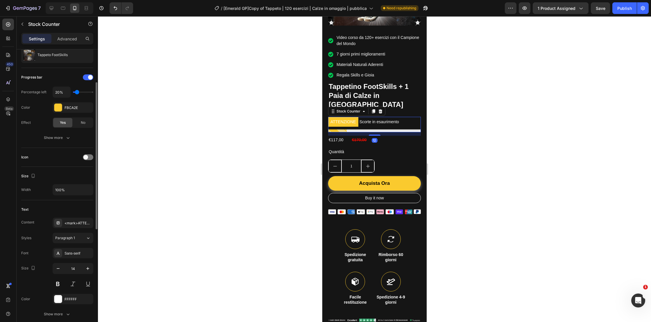
scroll to position [65, 0]
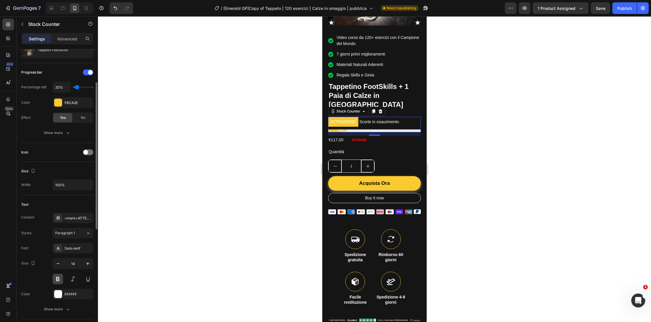
click at [58, 280] on button at bounding box center [58, 279] width 10 height 10
click at [292, 201] on div at bounding box center [374, 169] width 553 height 306
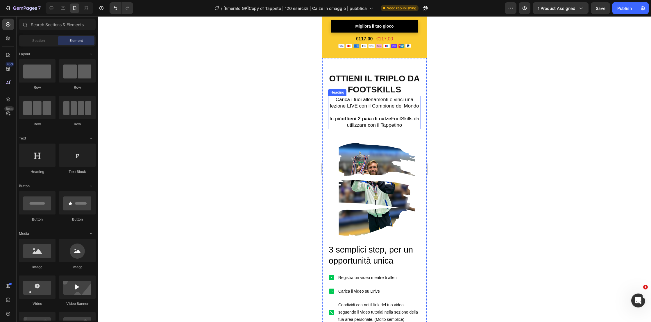
scroll to position [2079, 0]
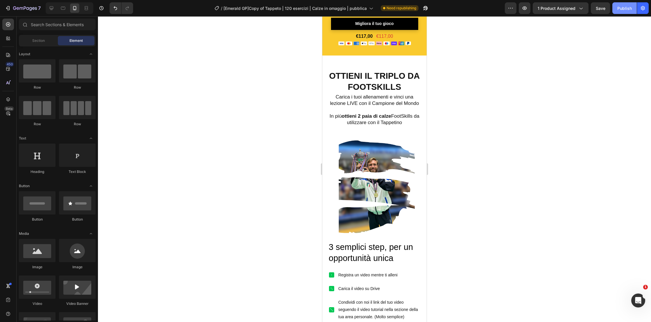
click at [623, 4] on button "Publish" at bounding box center [625, 8] width 24 height 12
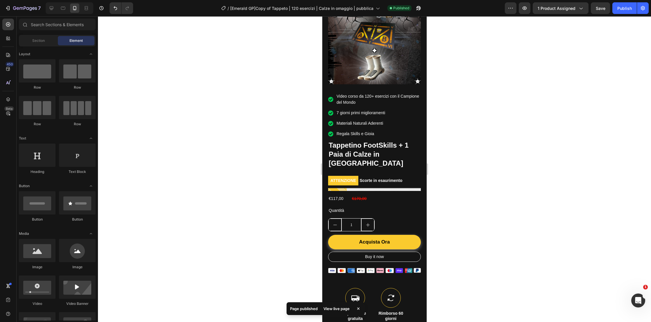
scroll to position [0, 0]
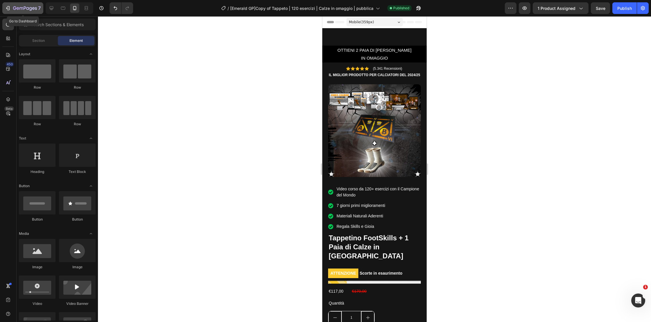
click at [21, 5] on div "7" at bounding box center [27, 8] width 28 height 7
